Goal: Transaction & Acquisition: Purchase product/service

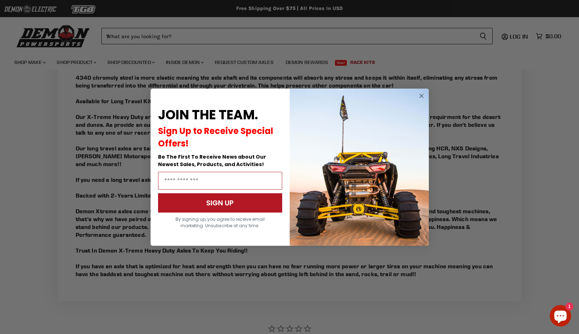
scroll to position [614, 0]
